Goal: Task Accomplishment & Management: Complete application form

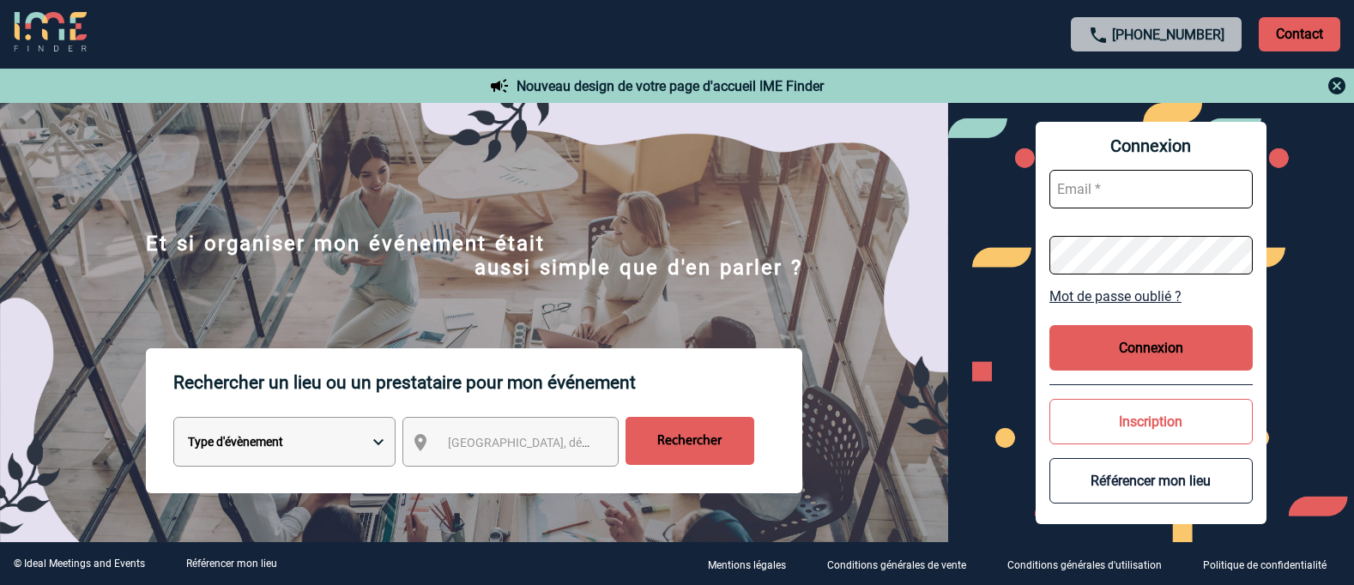
type input "afbonhomme@ime-groupe.com"
drag, startPoint x: 0, startPoint y: 0, endPoint x: 1145, endPoint y: 343, distance: 1195.4
click at [1145, 343] on button "Connexion" at bounding box center [1150, 347] width 203 height 45
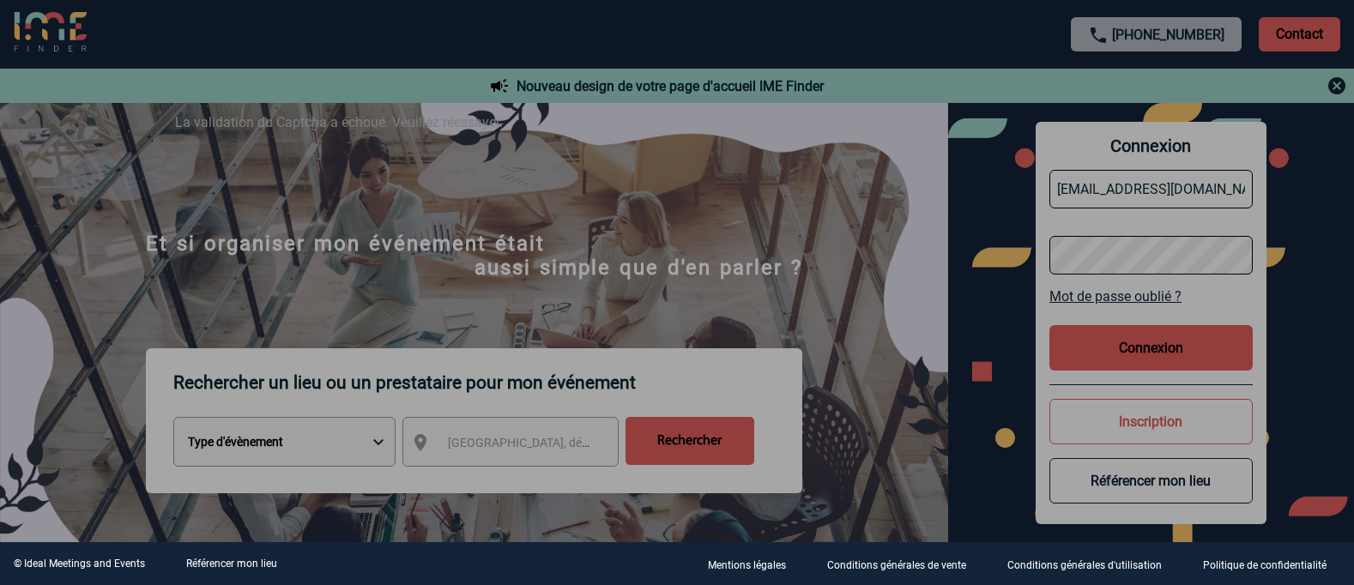
click at [1126, 353] on div at bounding box center [677, 292] width 1354 height 585
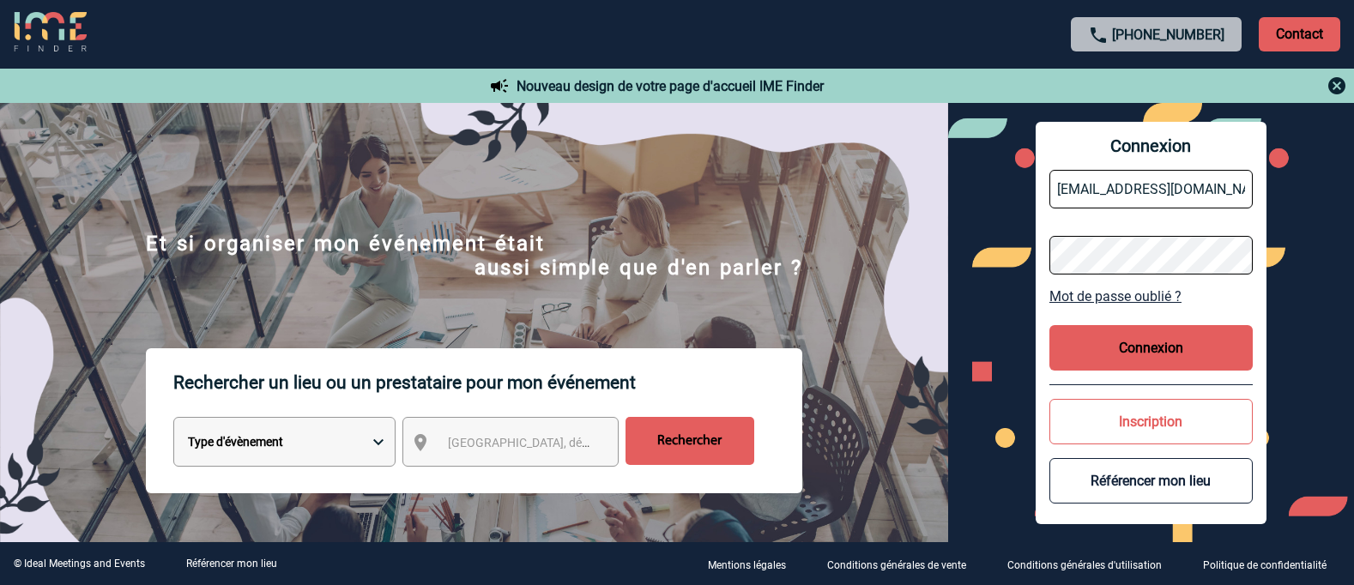
click at [1134, 340] on button "Connexion" at bounding box center [1150, 347] width 203 height 45
click at [1133, 348] on button "Connexion" at bounding box center [1150, 347] width 203 height 45
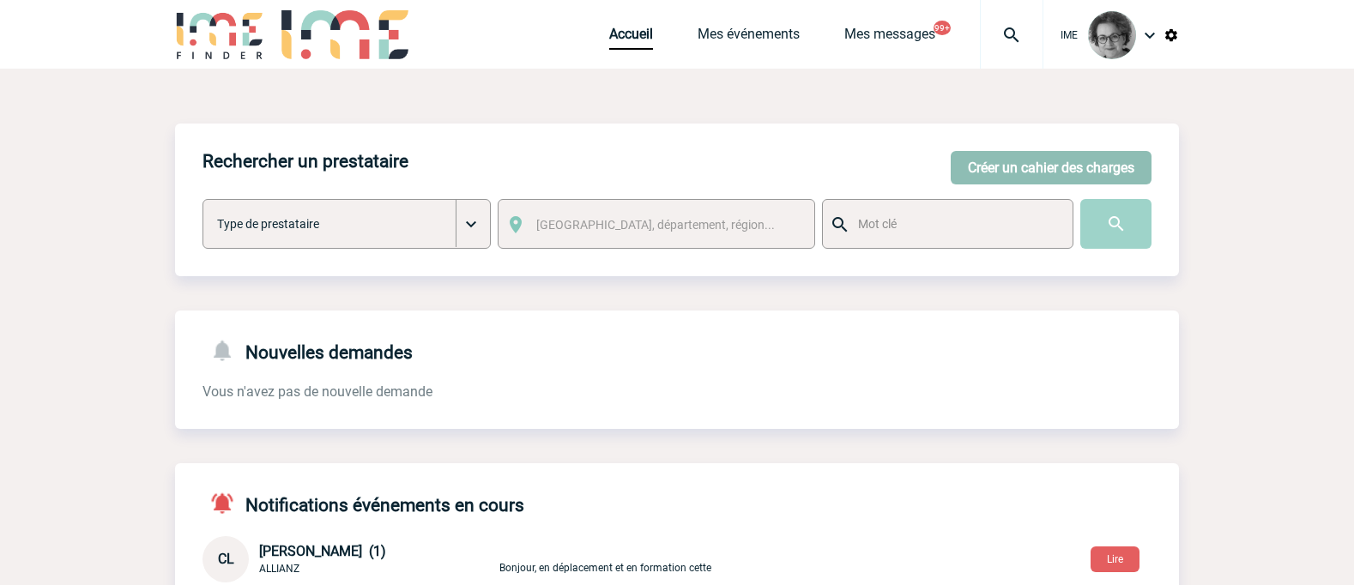
click at [1040, 171] on button "Créer un cahier des charges" at bounding box center [1050, 167] width 201 height 33
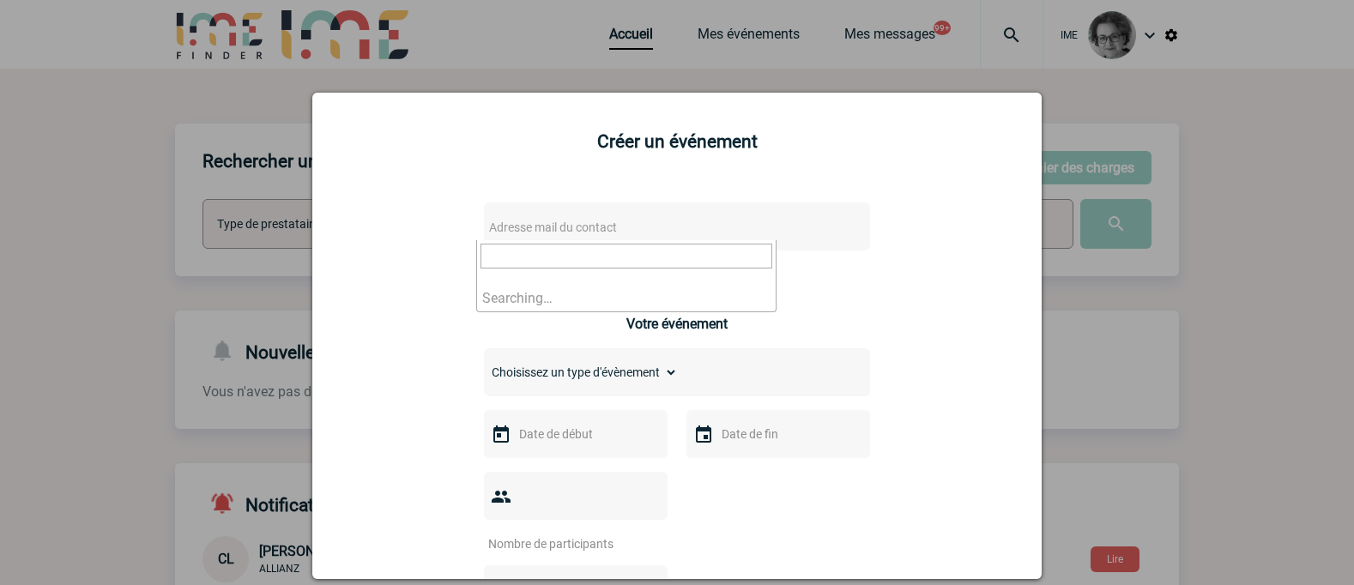
click at [621, 233] on span "Adresse mail du contact" at bounding box center [632, 227] width 300 height 24
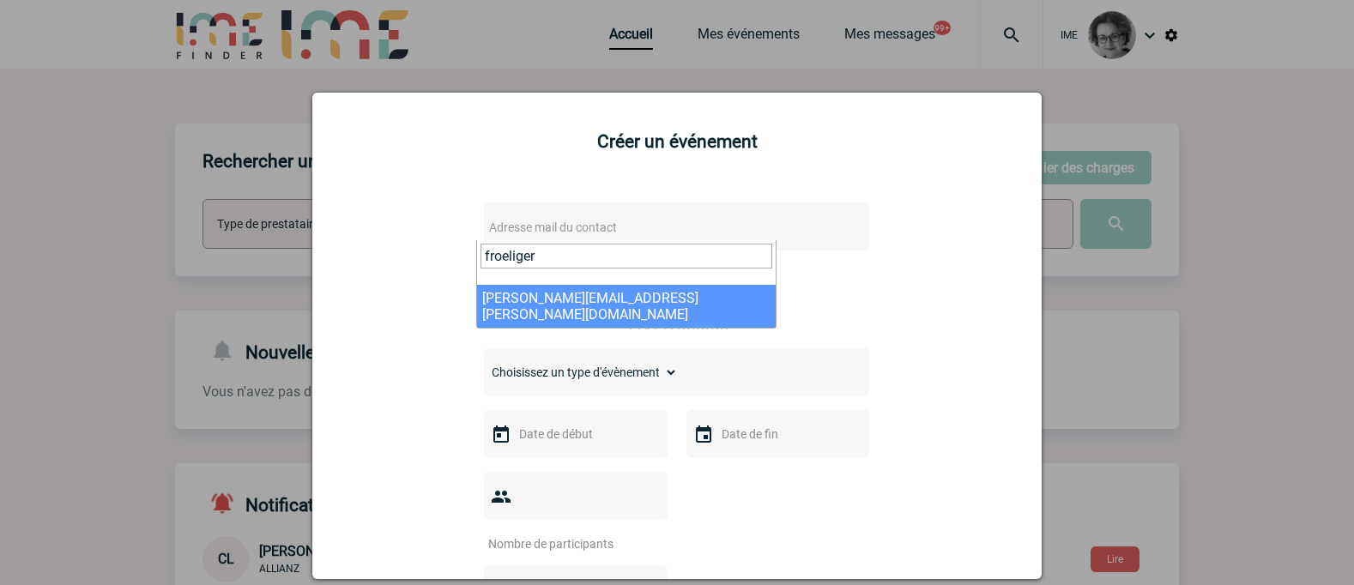
type input "froeliger"
select select "133132"
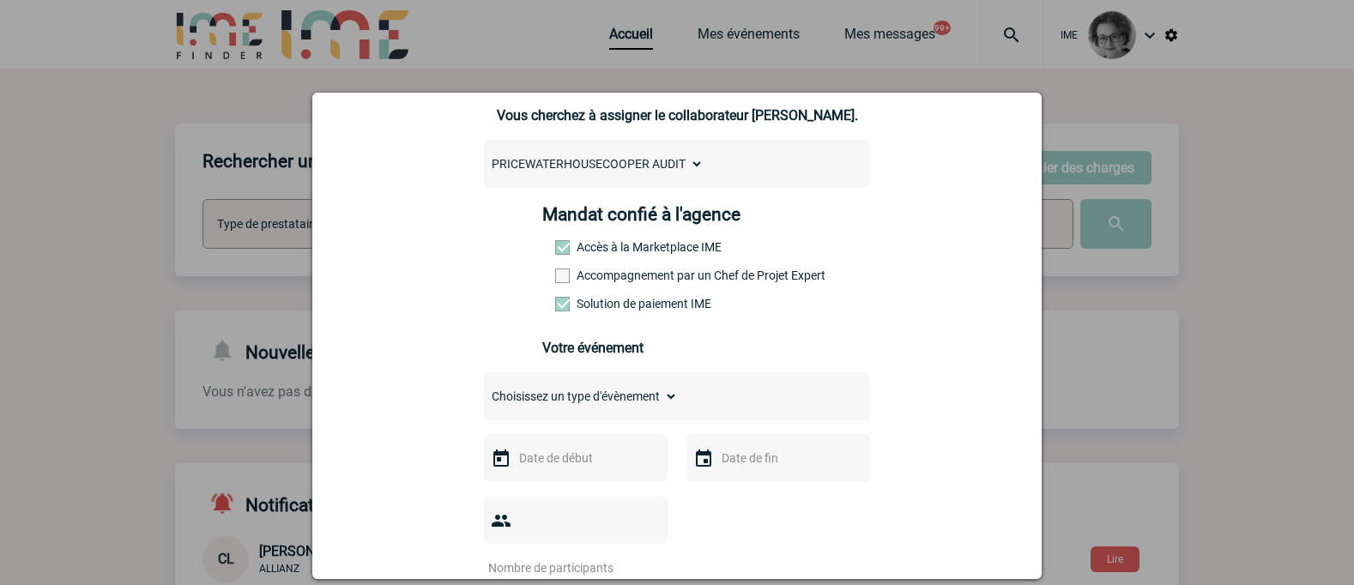
scroll to position [172, 0]
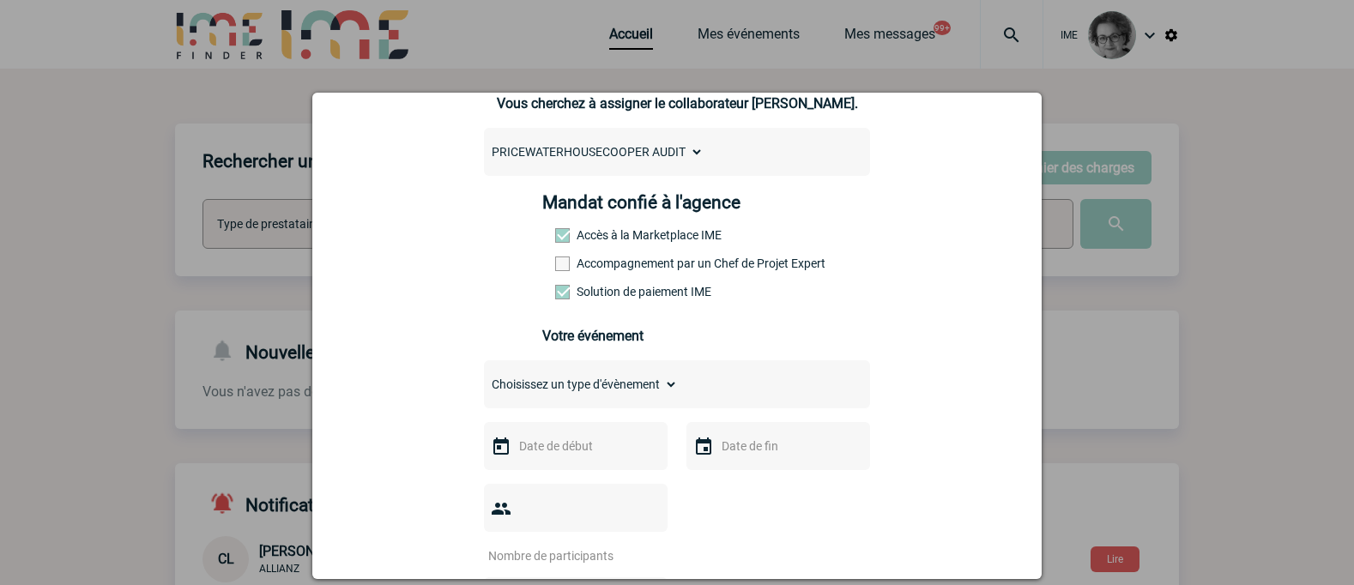
click at [630, 266] on label "Accompagnement par un Chef de Projet Expert" at bounding box center [592, 263] width 75 height 14
click at [0, 0] on input "Accompagnement par un Chef de Projet Expert" at bounding box center [0, 0] width 0 height 0
click at [594, 452] on input "text" at bounding box center [574, 446] width 118 height 22
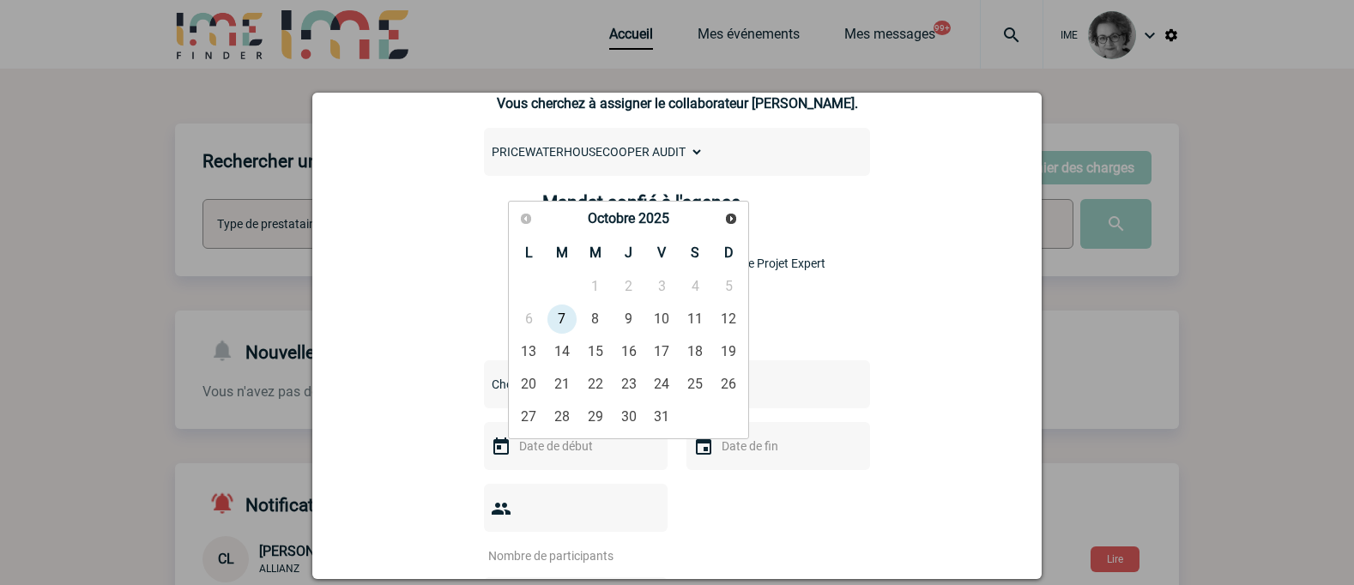
click at [727, 289] on table "L M M J V S D 1 2 3 4 5 6 7 8 9 10 11 12 13 14 15 16 17 18 19 20 21 22 23 24 25…" at bounding box center [628, 333] width 233 height 199
click at [943, 326] on div "[PERSON_NAME][EMAIL_ADDRESS][PERSON_NAME][DOMAIN_NAME] [PERSON_NAME][DOMAIN_NAM…" at bounding box center [677, 549] width 686 height 1069
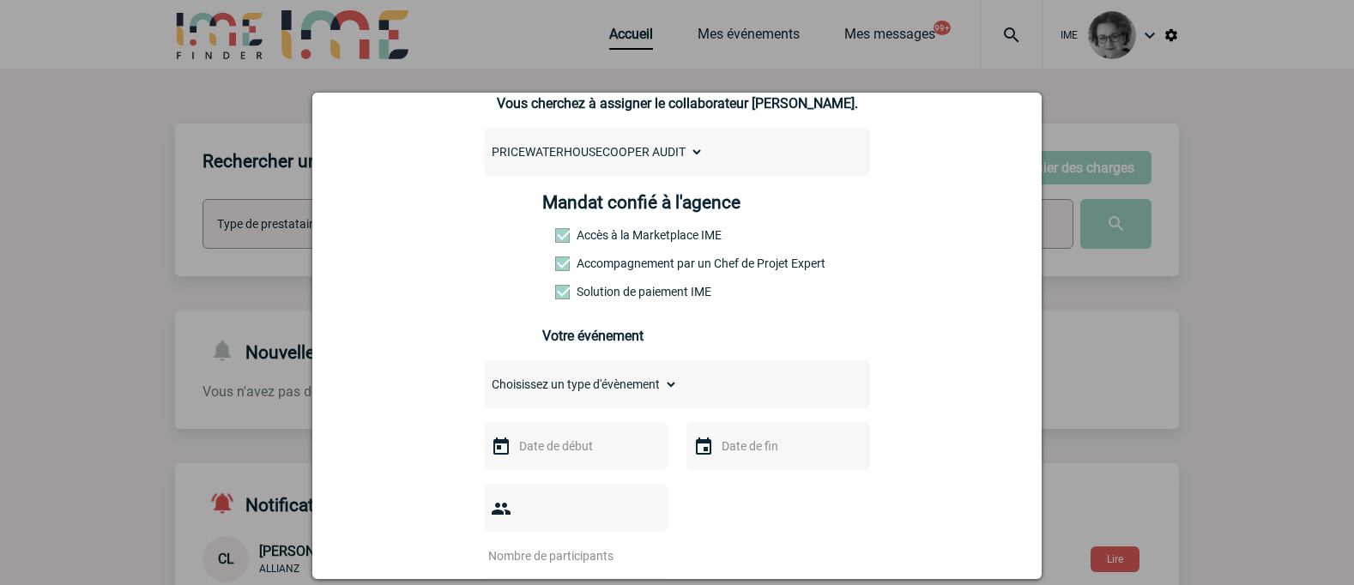
click at [642, 384] on select "Choisissez un type d'évènement Séminaire avec nuitée Séminaire sans nuitée Repa…" at bounding box center [581, 384] width 194 height 24
select select "1"
click at [484, 377] on select "Choisissez un type d'évènement Séminaire avec nuitée Séminaire sans nuitée Repa…" at bounding box center [581, 384] width 194 height 24
click at [563, 443] on input "text" at bounding box center [574, 446] width 118 height 22
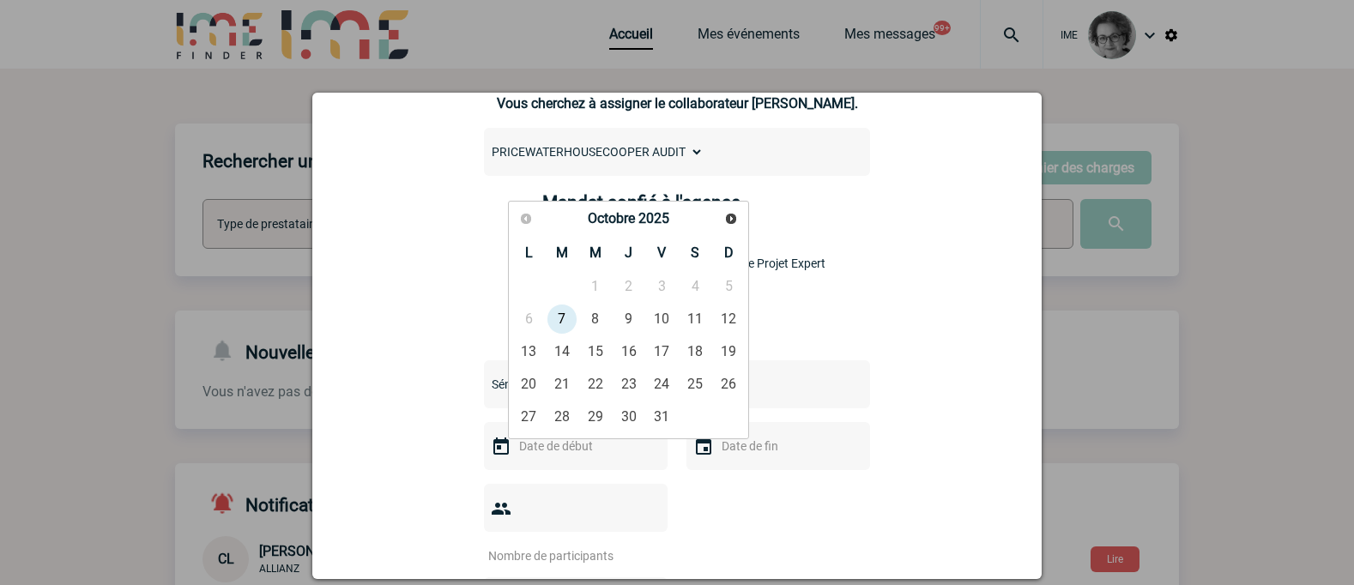
drag, startPoint x: 534, startPoint y: 311, endPoint x: 544, endPoint y: 311, distance: 9.4
click at [534, 311] on table "L M M J V S D 1 2 3 4 5 6 7 8 9 10 11 12 13 14 15 16 17 18 19 20 21 22 23 24 25…" at bounding box center [628, 333] width 233 height 199
click at [728, 286] on table "L M M J V S D 1 2 3 4 5 6 7 8 9 10 11 12 13 14 15 16 17 18 19 20 21 22 23 24 25…" at bounding box center [628, 333] width 233 height 199
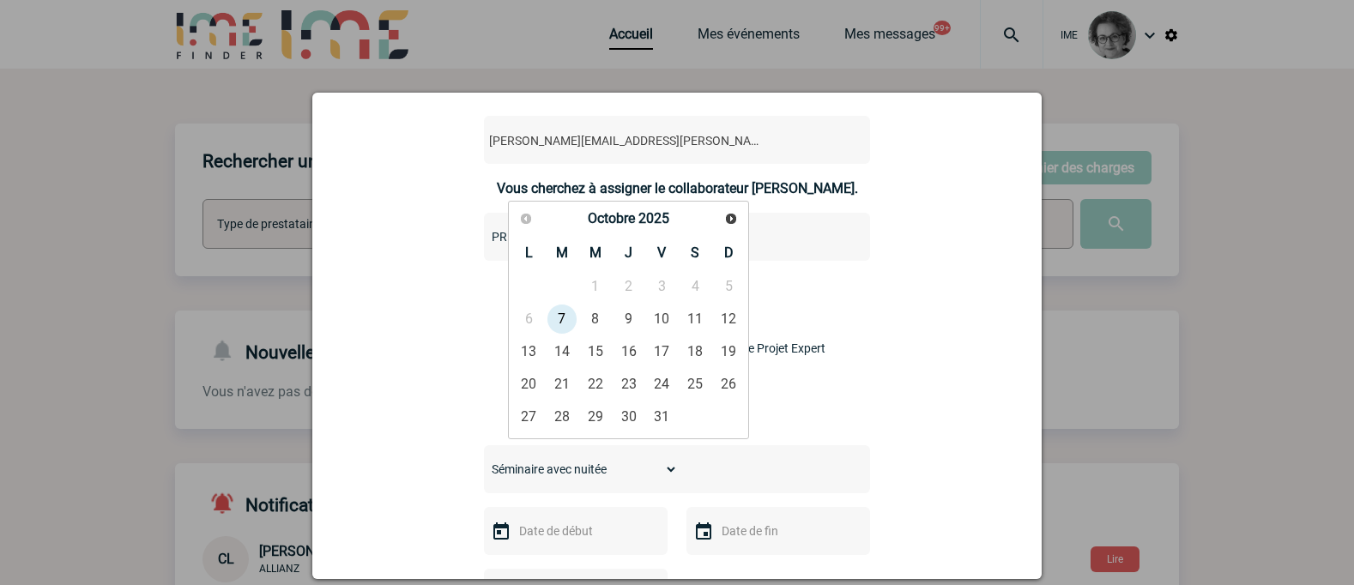
scroll to position [86, 0]
click at [552, 319] on link "7" at bounding box center [562, 319] width 32 height 31
type input "[DATE]"
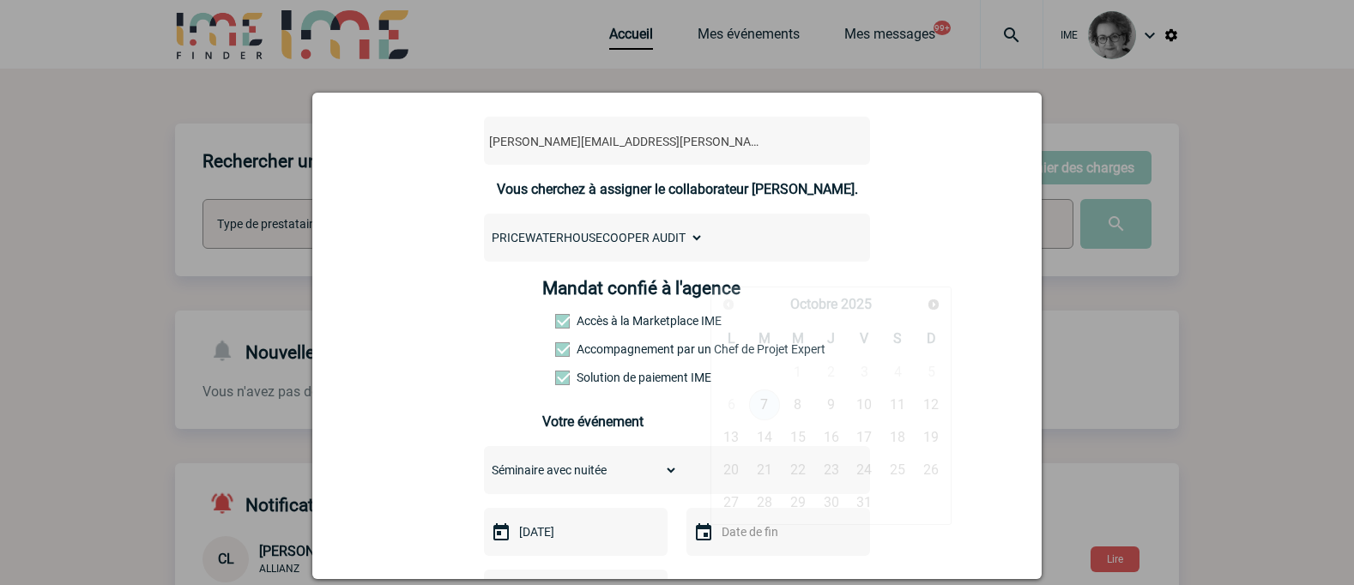
click at [731, 535] on input "text" at bounding box center [776, 532] width 118 height 22
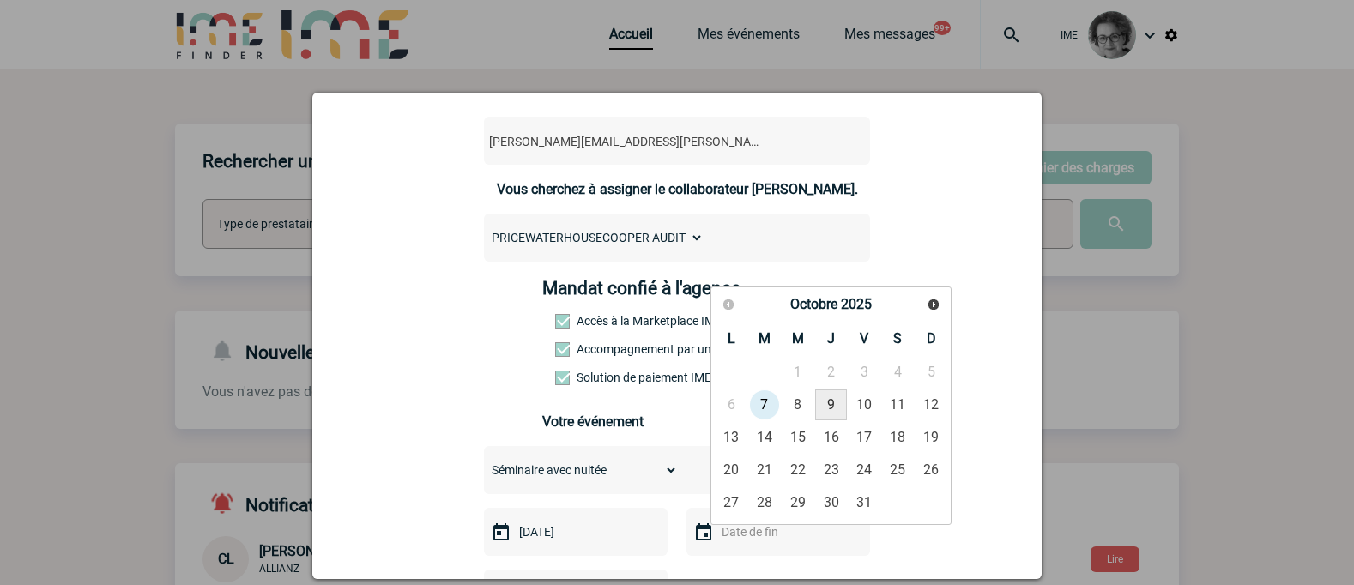
click at [837, 399] on link "9" at bounding box center [831, 404] width 32 height 31
type input "[DATE]"
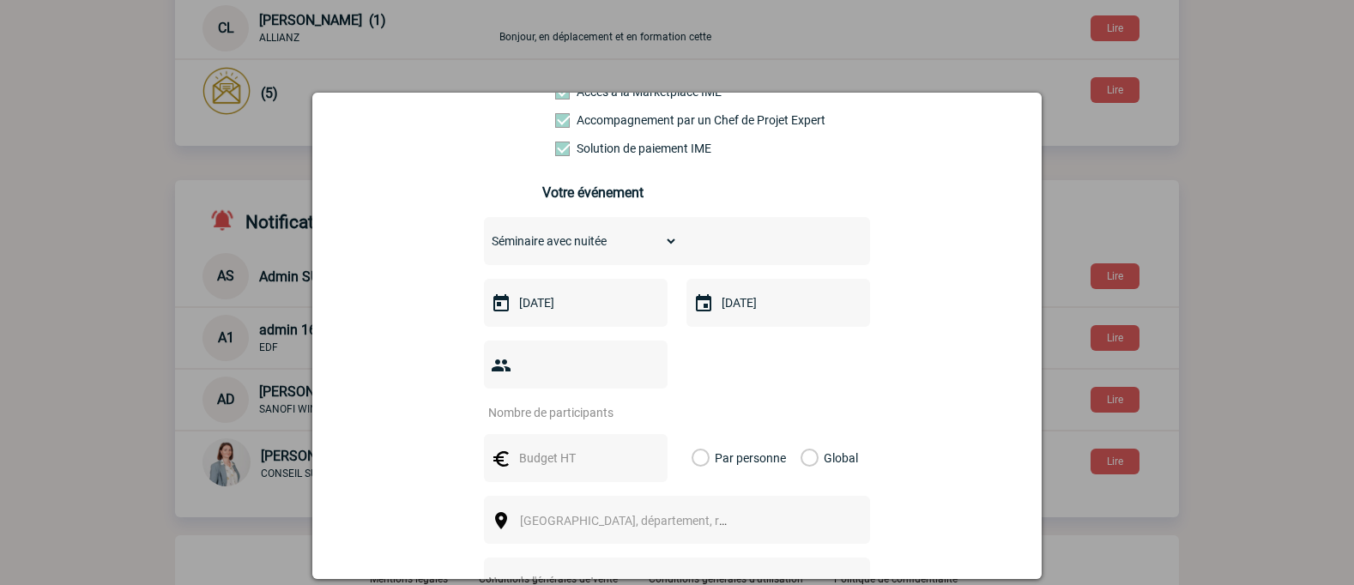
scroll to position [343, 0]
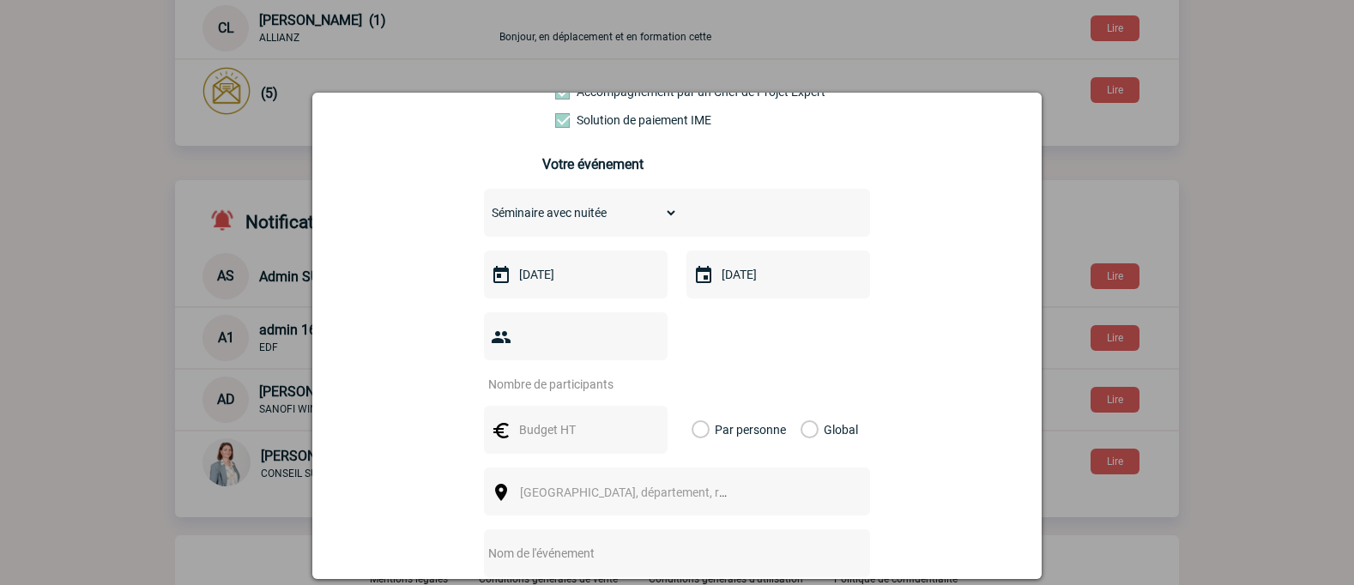
click at [524, 373] on input "number" at bounding box center [564, 384] width 161 height 22
type input "9"
click at [552, 419] on input "text" at bounding box center [574, 430] width 118 height 22
type input "7000"
click at [806, 406] on label "Global" at bounding box center [805, 430] width 11 height 48
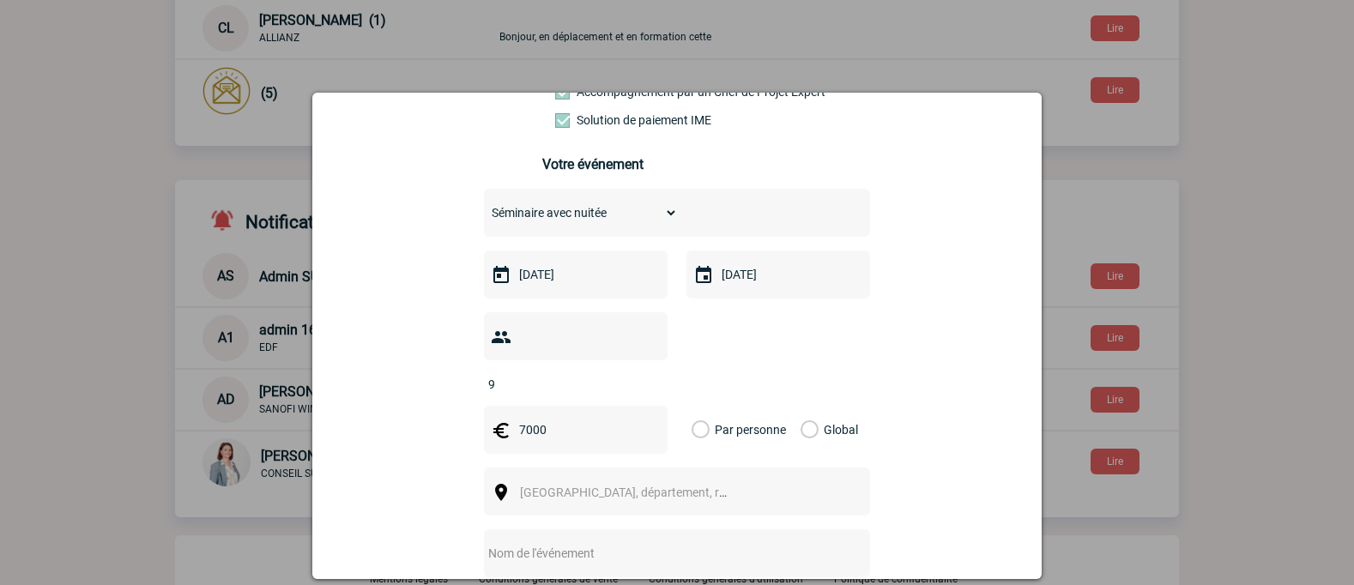
click at [0, 0] on input "Global" at bounding box center [0, 0] width 0 height 0
click at [681, 480] on span "[GEOGRAPHIC_DATA], département, région..." at bounding box center [631, 492] width 236 height 24
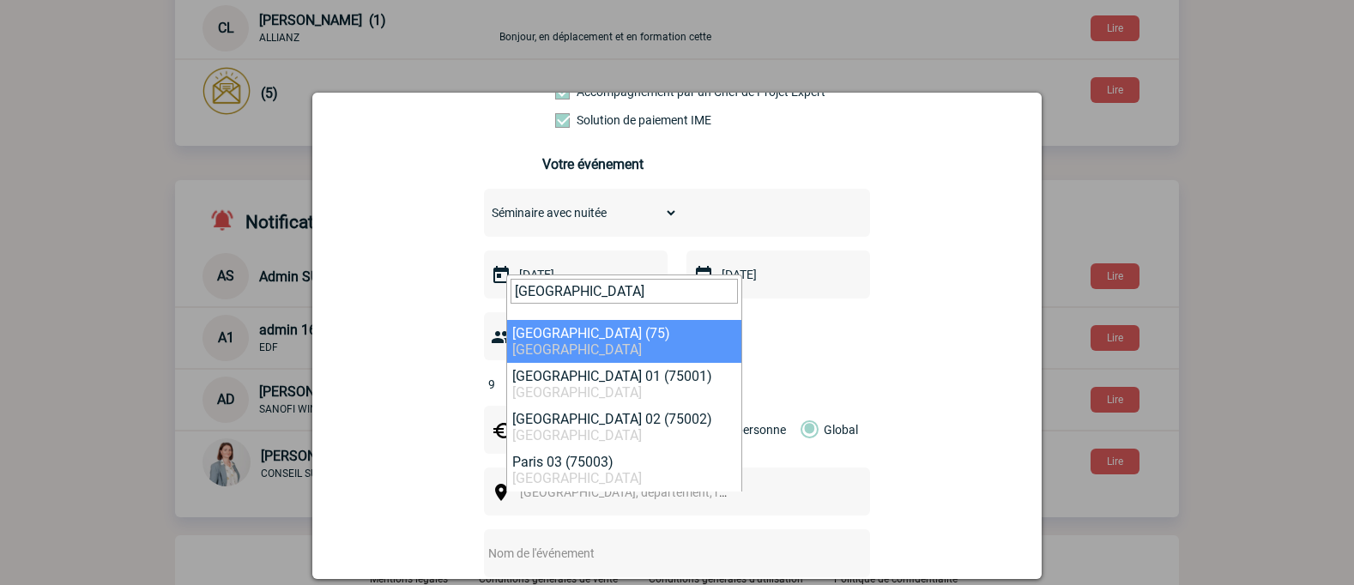
type input "[GEOGRAPHIC_DATA]"
select select "3"
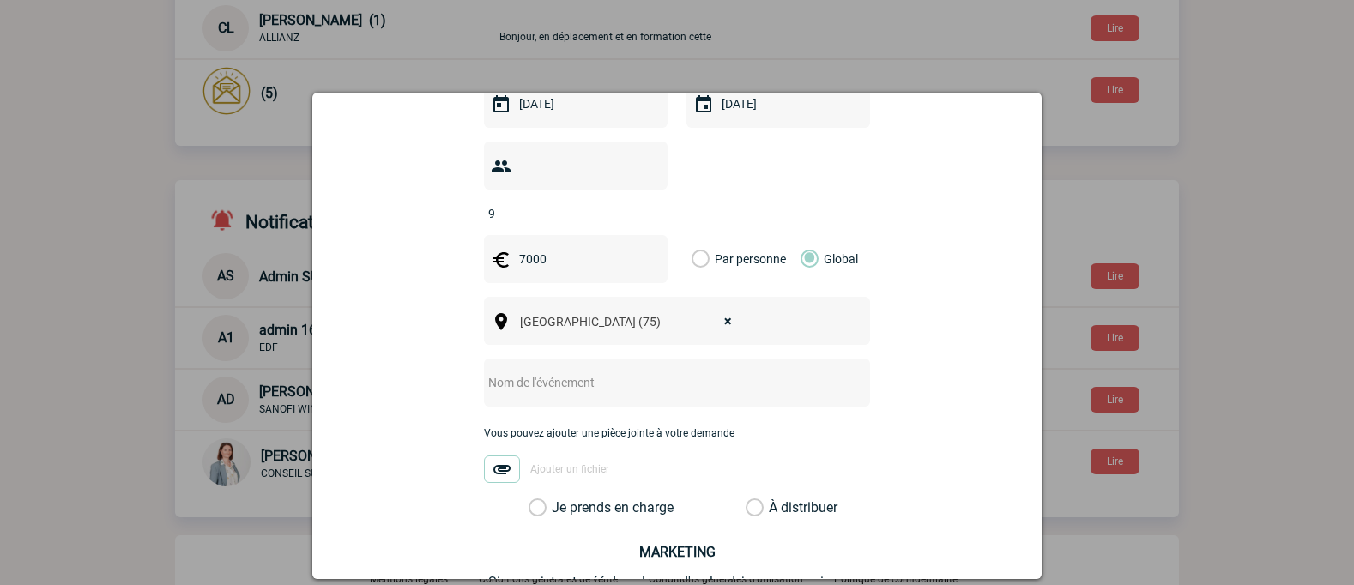
scroll to position [515, 0]
click at [569, 371] on input "text" at bounding box center [654, 382] width 341 height 22
click at [558, 498] on label "Je prends en charge" at bounding box center [542, 506] width 29 height 17
click at [0, 0] on input "Je prends en charge" at bounding box center [0, 0] width 0 height 0
click at [594, 371] on input "Hébergement" at bounding box center [654, 382] width 341 height 22
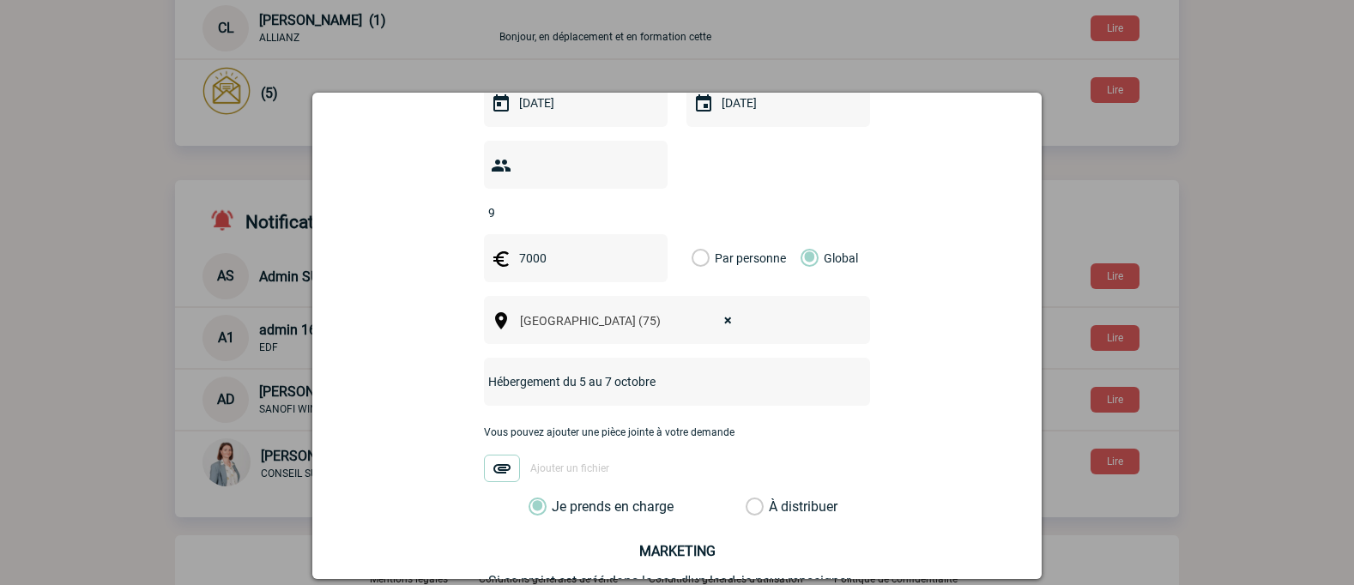
scroll to position [674, 0]
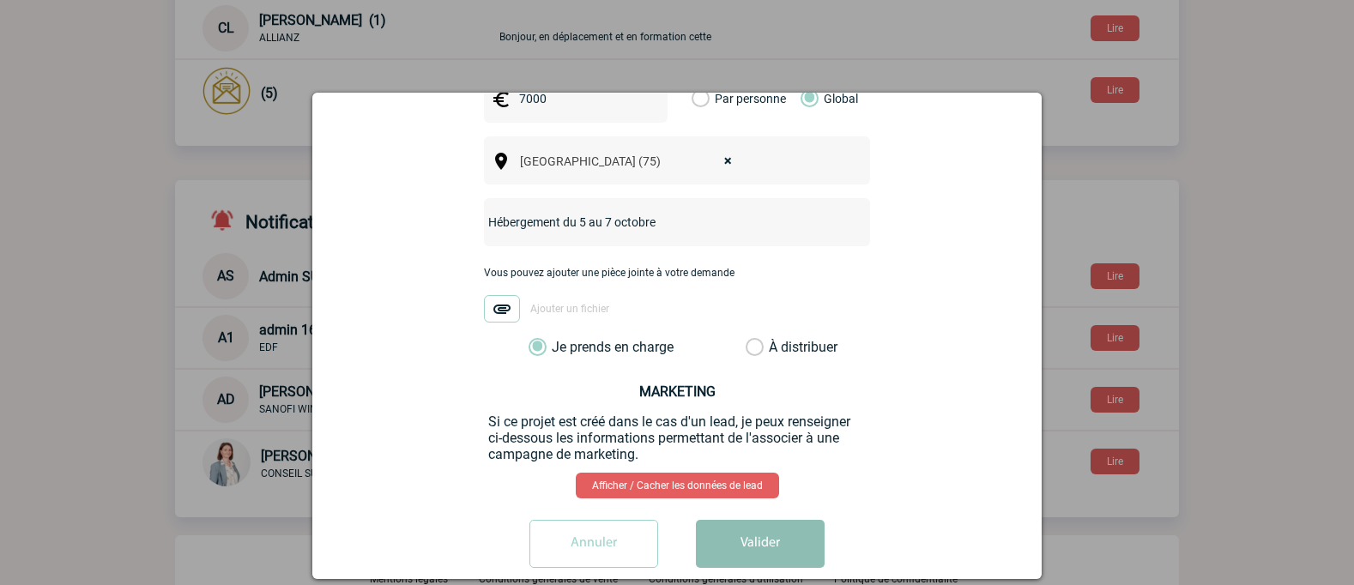
type input "Hébergement du 5 au 7 octobre"
click at [748, 520] on button "Valider" at bounding box center [760, 544] width 129 height 48
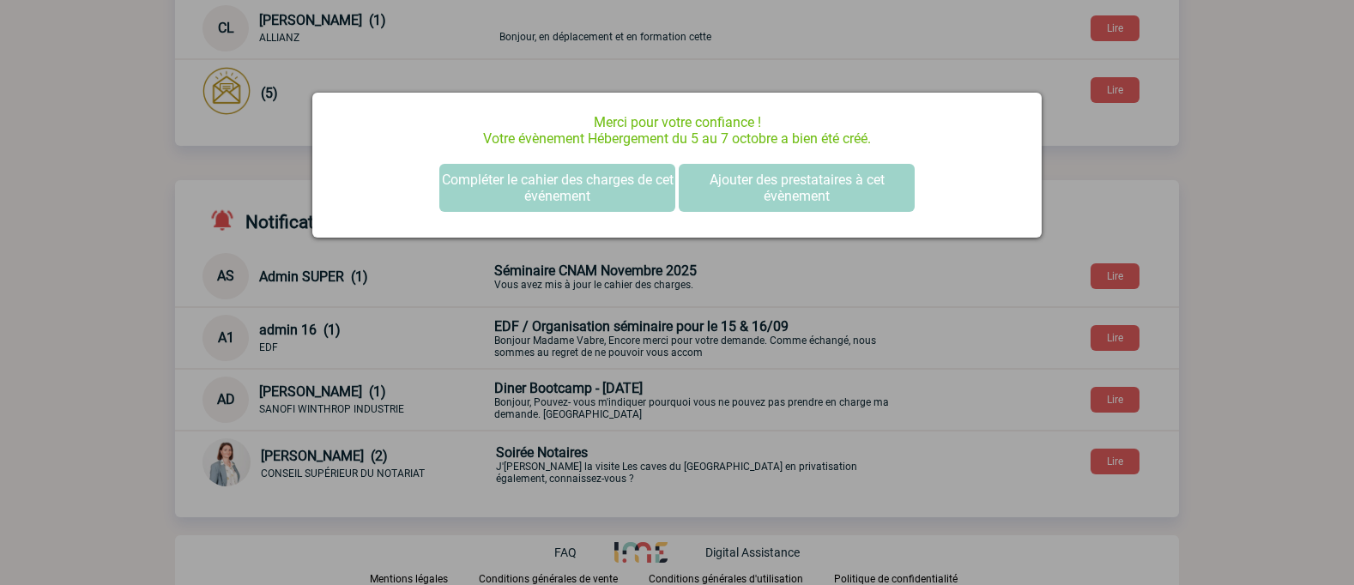
scroll to position [0, 0]
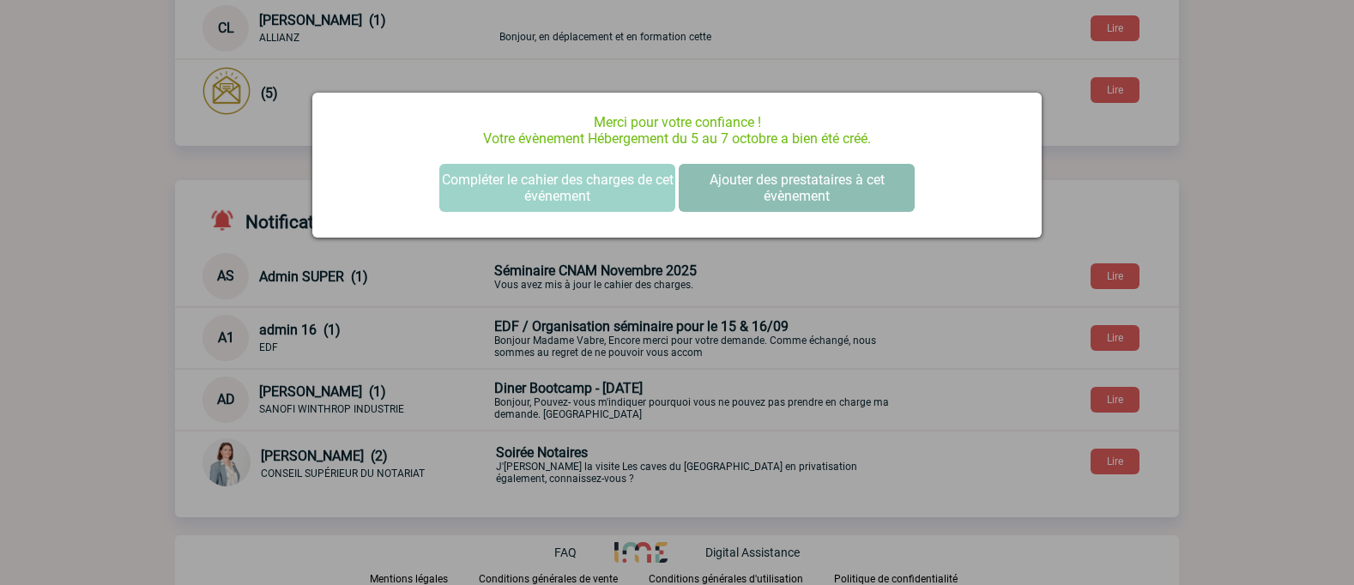
click at [789, 203] on button "Ajouter des prestataires à cet évènement" at bounding box center [796, 188] width 236 height 48
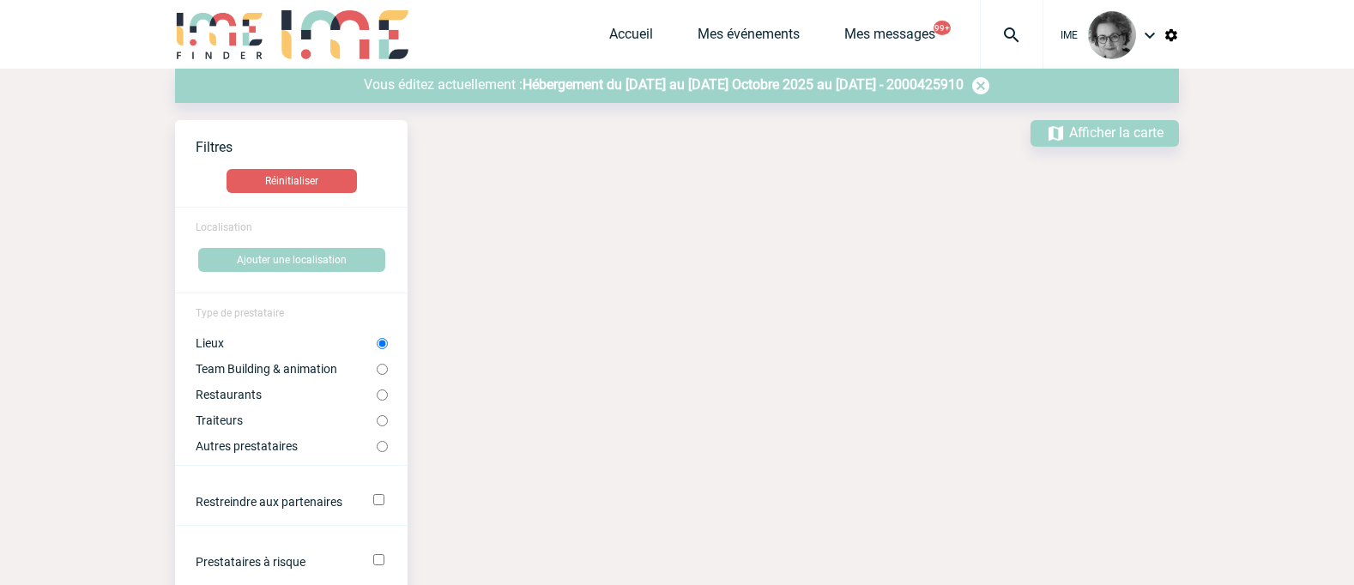
click at [779, 93] on p "Vous éditez actuellement : Hébergement du 5 au 7 octobre du 07 Octobre 2025 au …" at bounding box center [677, 85] width 1004 height 21
click at [768, 81] on span "Hébergement du 5 au 7 octobre du 07 Octobre 2025 au 09 Octobre 2025 - 2000425910" at bounding box center [742, 84] width 441 height 16
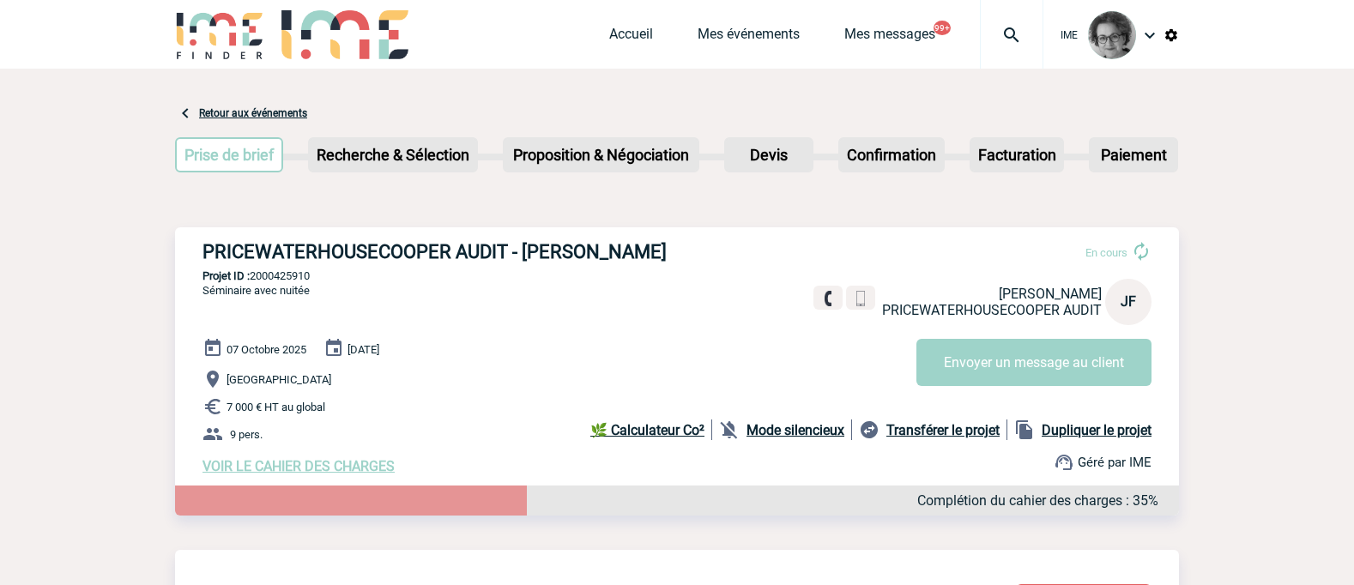
click at [776, 433] on b "Mode silencieux" at bounding box center [795, 430] width 98 height 16
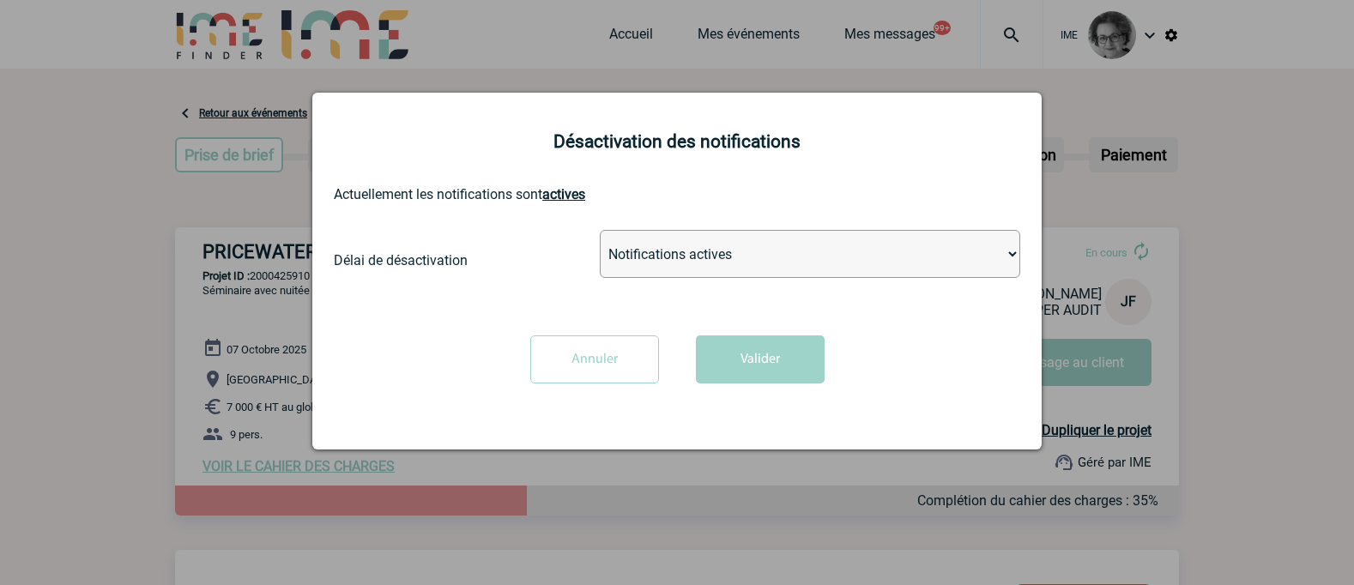
click at [761, 267] on select "Notifications actives Désactiver pour 2 heures Désactiver pour 1 semaines Désac…" at bounding box center [810, 254] width 420 height 48
select select "infinite"
click at [600, 231] on select "Notifications actives Désactiver pour 2 heures Désactiver pour 1 semaines Désac…" at bounding box center [810, 254] width 420 height 48
click at [770, 368] on button "Valider" at bounding box center [760, 359] width 129 height 48
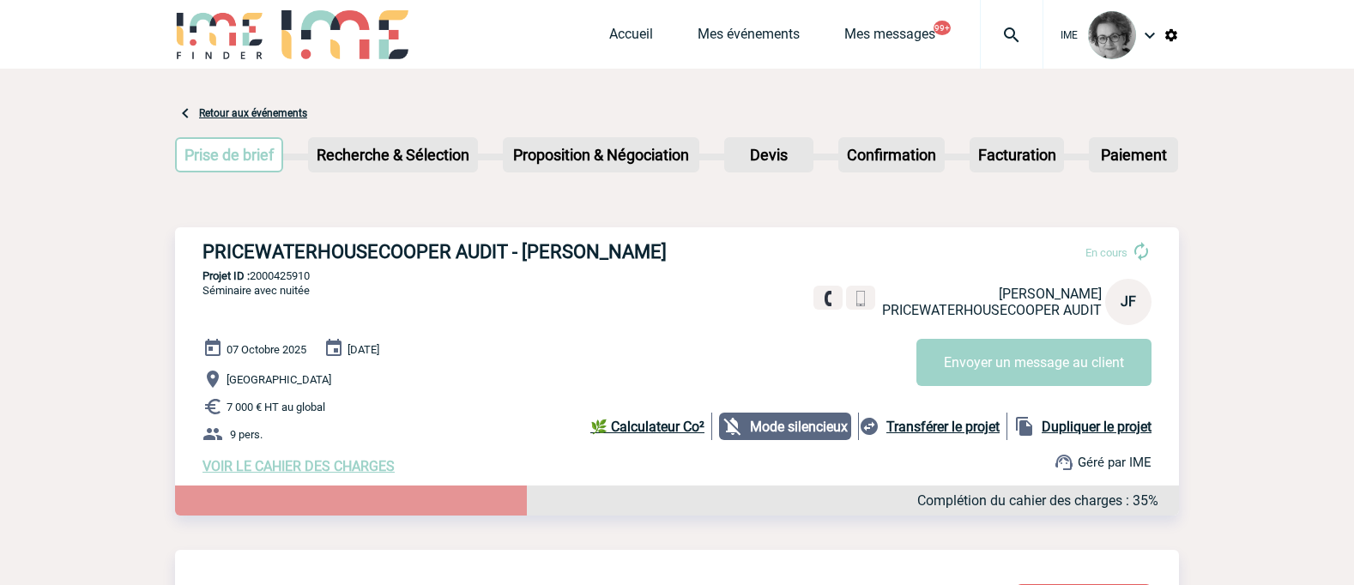
click at [283, 469] on span "VOIR LE CAHIER DES CHARGES" at bounding box center [298, 466] width 192 height 16
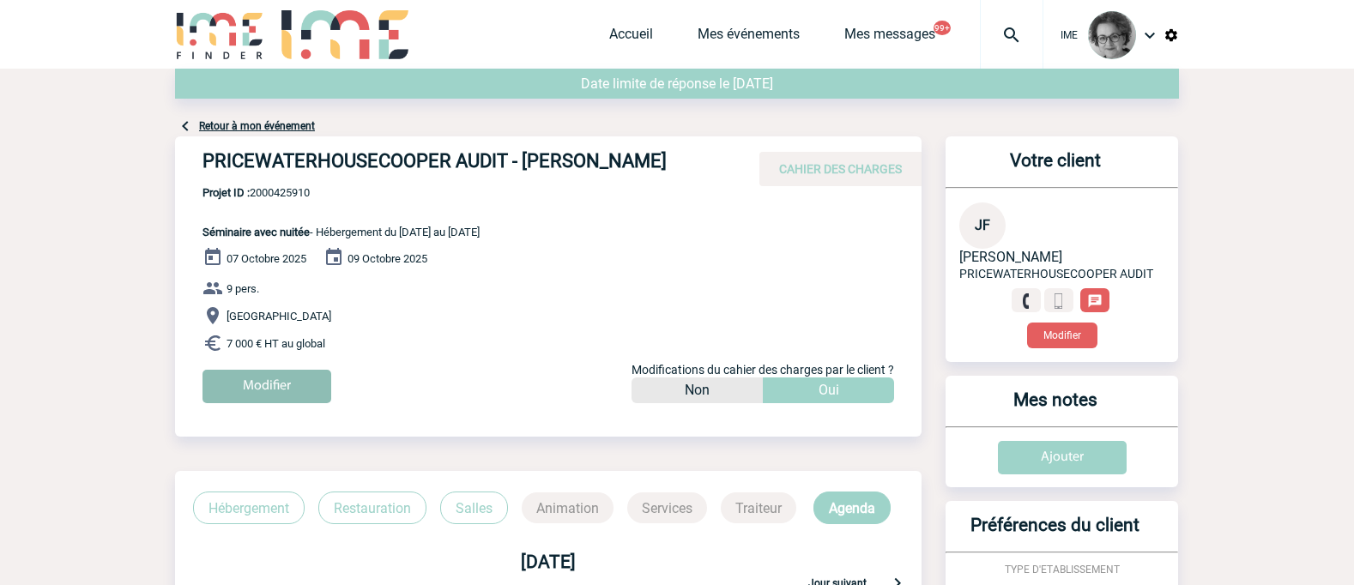
click at [256, 379] on input "Modifier" at bounding box center [266, 386] width 129 height 33
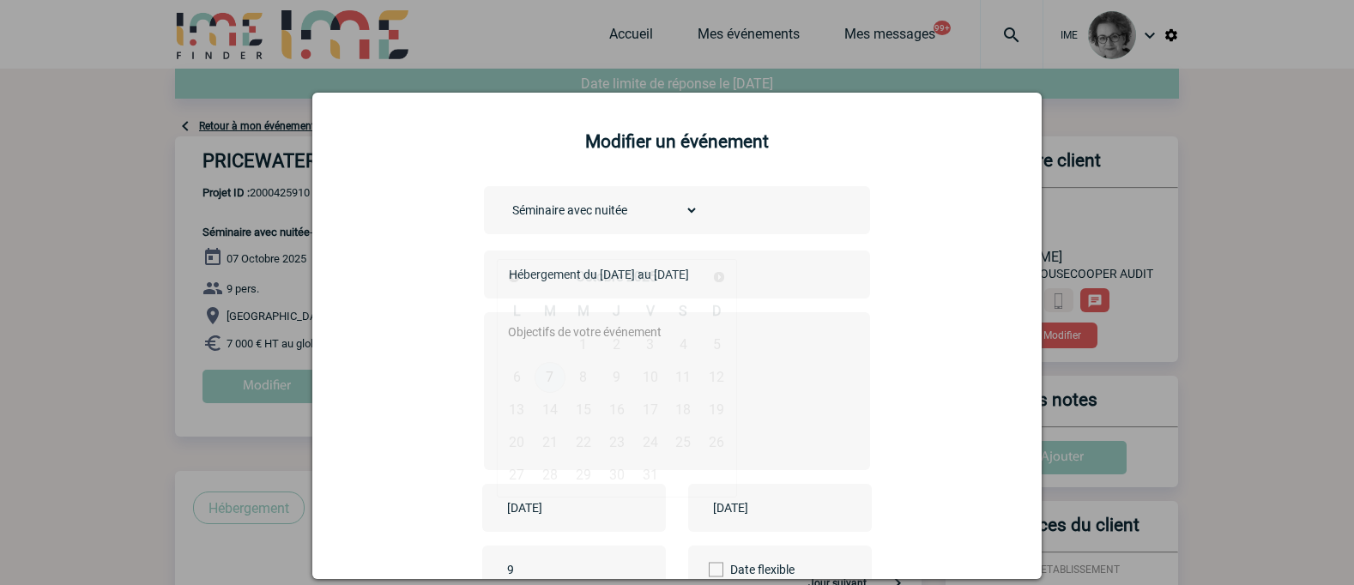
click at [592, 515] on input "2025-10-07" at bounding box center [562, 508] width 118 height 22
click at [717, 345] on link "5" at bounding box center [717, 344] width 32 height 31
type input "2025-10-05"
click at [792, 517] on input "2025-10-09" at bounding box center [767, 508] width 118 height 22
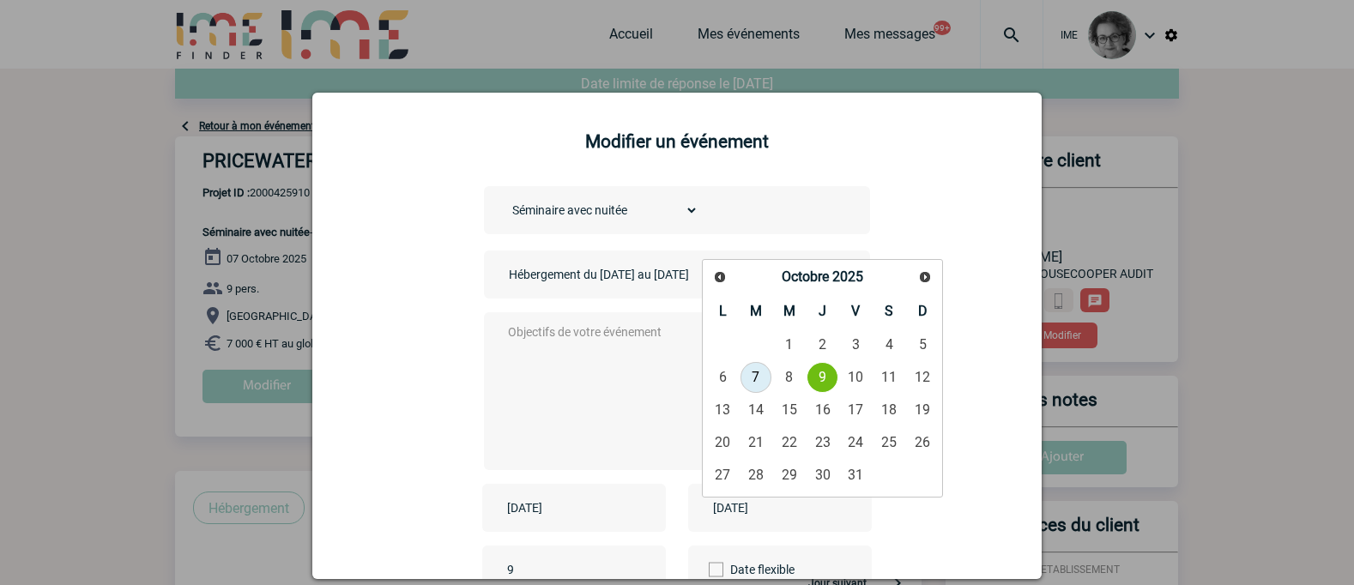
click at [757, 380] on link "7" at bounding box center [756, 377] width 32 height 31
type input "2025-10-07"
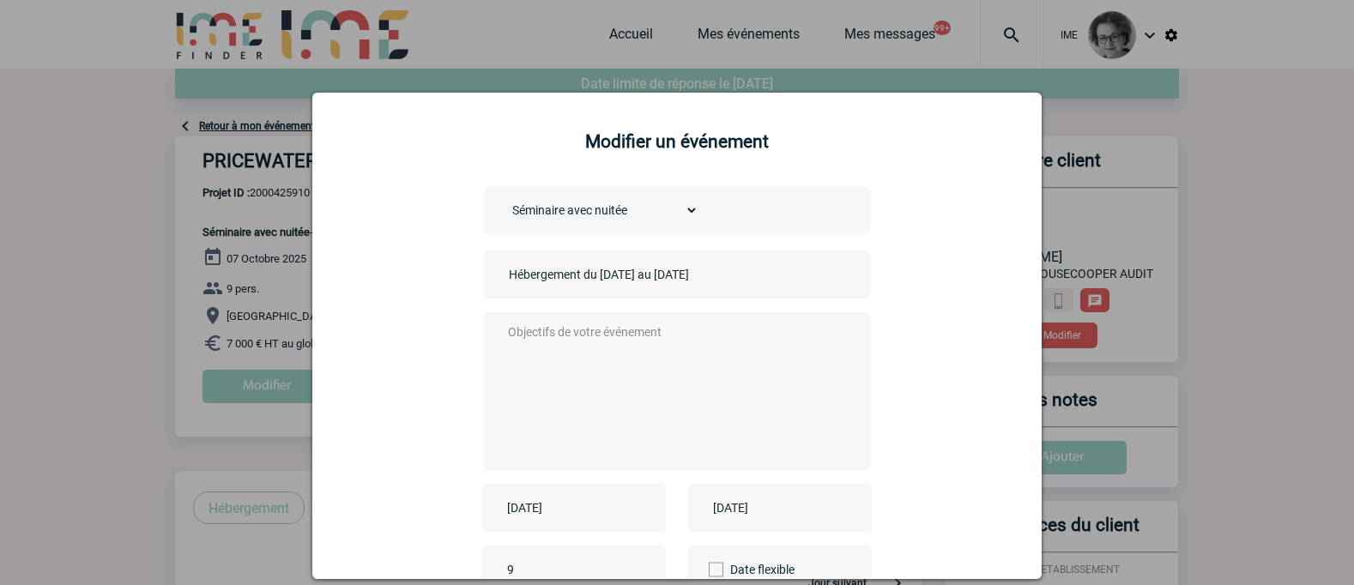
click at [670, 363] on textarea at bounding box center [672, 389] width 339 height 137
drag, startPoint x: 634, startPoint y: 318, endPoint x: 454, endPoint y: 310, distance: 180.3
click at [454, 310] on div "Choisissez un type d'évènement Séminaire avec nuitée Séminaire sans nuitée Repa…" at bounding box center [677, 440] width 686 height 508
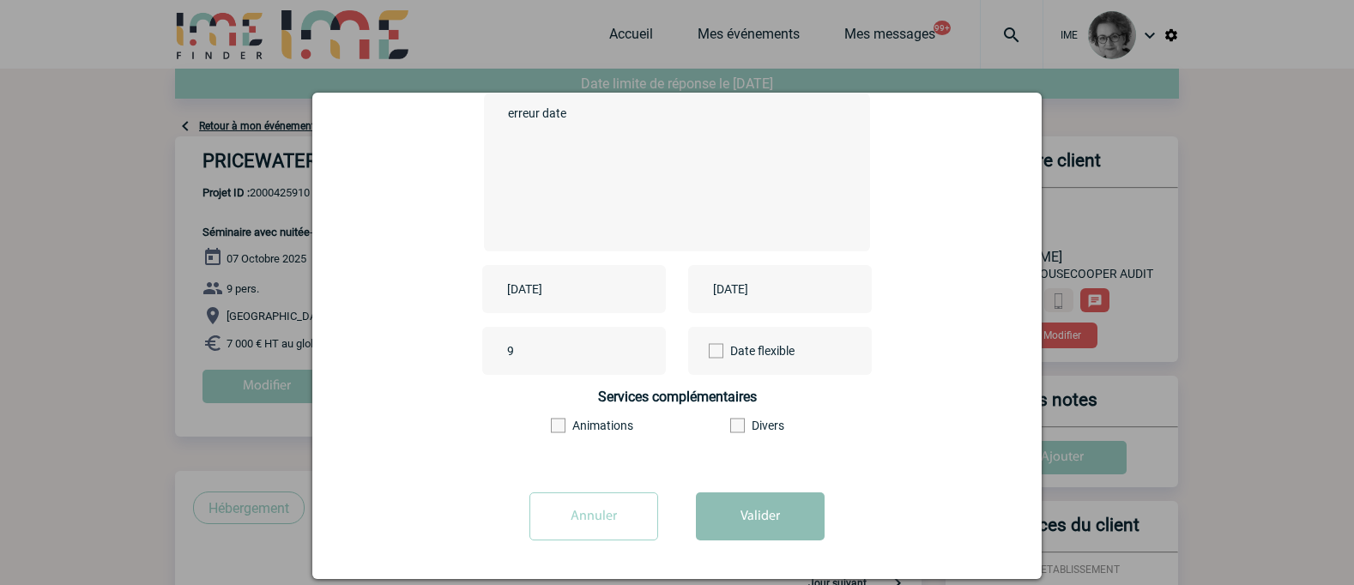
type textarea "erreur date"
click at [758, 512] on button "Valider" at bounding box center [760, 516] width 129 height 48
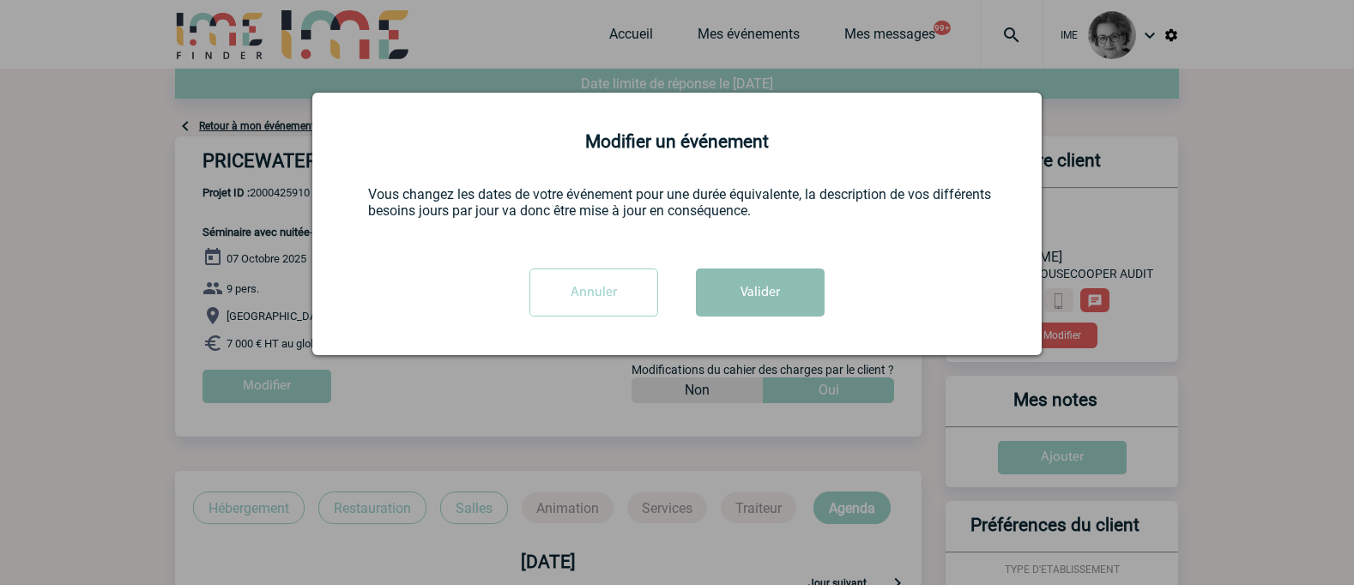
click at [756, 303] on button "Valider" at bounding box center [760, 292] width 129 height 48
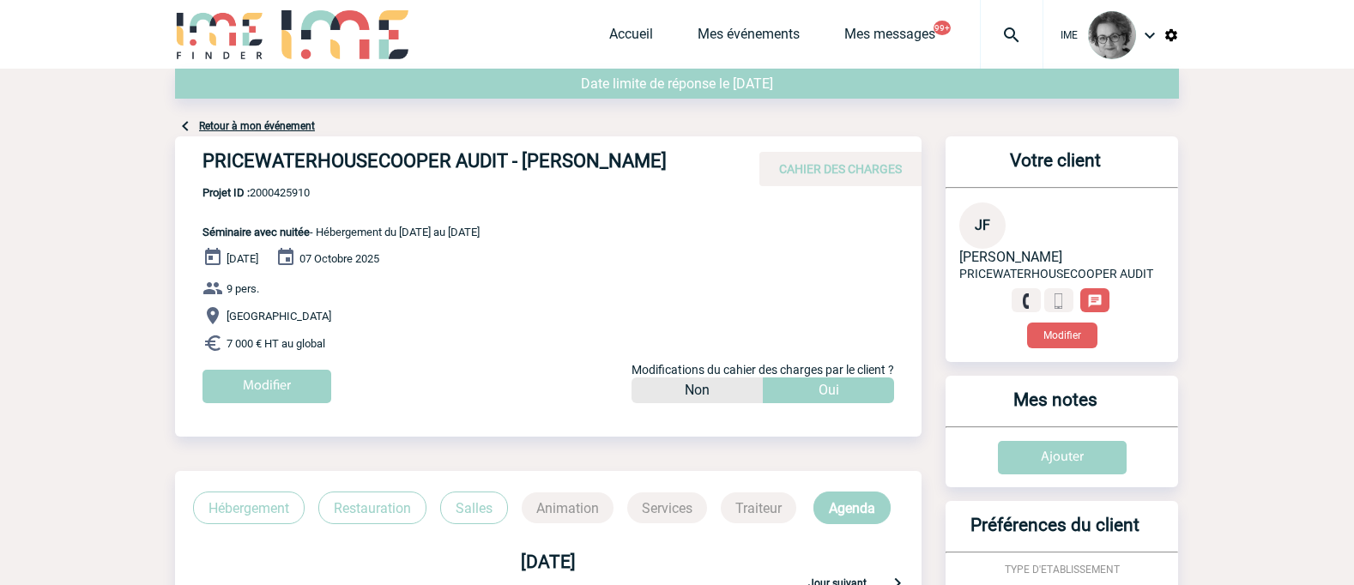
drag, startPoint x: 201, startPoint y: 162, endPoint x: 684, endPoint y: 172, distance: 483.0
click at [684, 172] on div "PRICEWATERHOUSECOOPER AUDIT - Juliette FROELIGER CAHIER DES CHARGES" at bounding box center [548, 161] width 746 height 50
copy h4 "PRICEWATERHOUSECOOPER AUDIT - Juliette FROELIGER"
click at [491, 394] on div "Modifier" at bounding box center [561, 393] width 719 height 46
click at [298, 187] on span "Projet ID : 2000425910" at bounding box center [340, 192] width 277 height 13
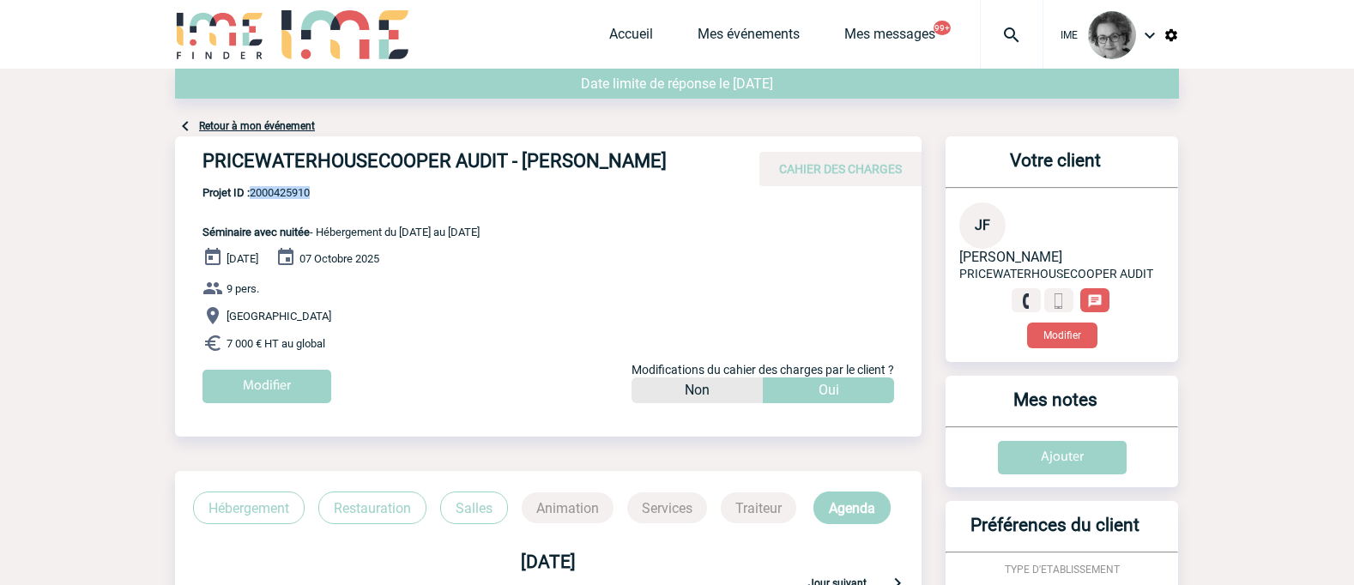
drag, startPoint x: 322, startPoint y: 189, endPoint x: 254, endPoint y: 197, distance: 68.3
click at [254, 197] on span "Projet ID : 2000425910" at bounding box center [340, 192] width 277 height 13
copy span "2000425910"
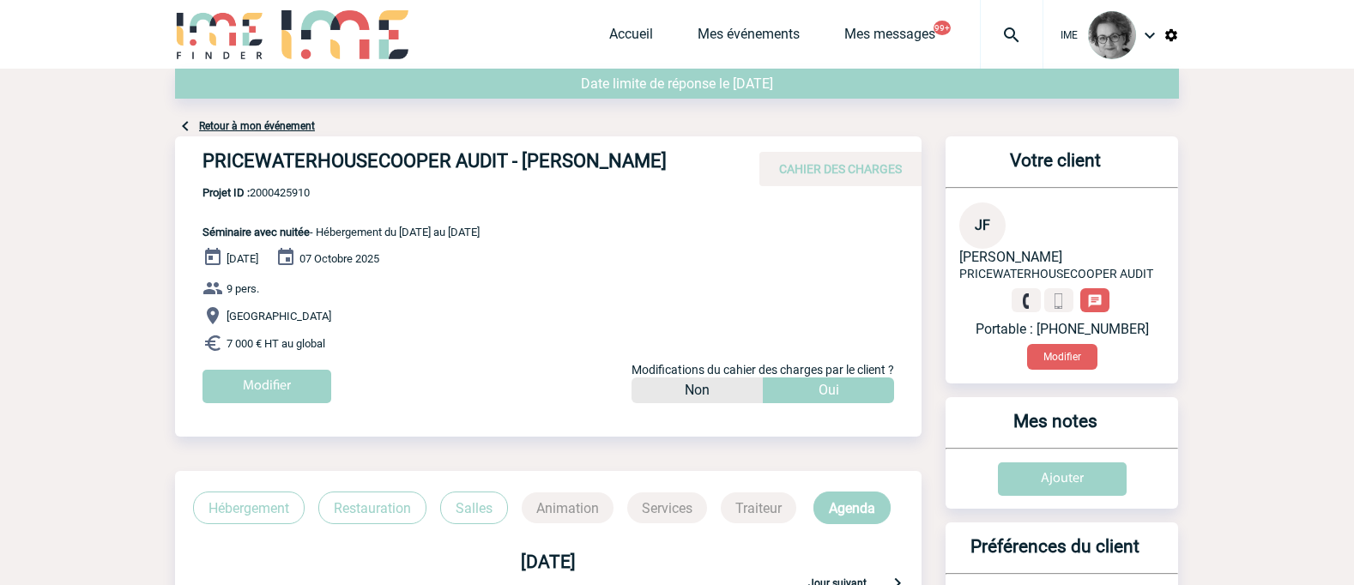
drag, startPoint x: 855, startPoint y: 395, endPoint x: 871, endPoint y: 394, distance: 16.4
click at [856, 395] on div "Oui" at bounding box center [828, 390] width 131 height 26
drag, startPoint x: 386, startPoint y: 402, endPoint x: 405, endPoint y: 379, distance: 29.9
click at [386, 402] on div "Modifier" at bounding box center [561, 393] width 719 height 46
